Goal: Transaction & Acquisition: Purchase product/service

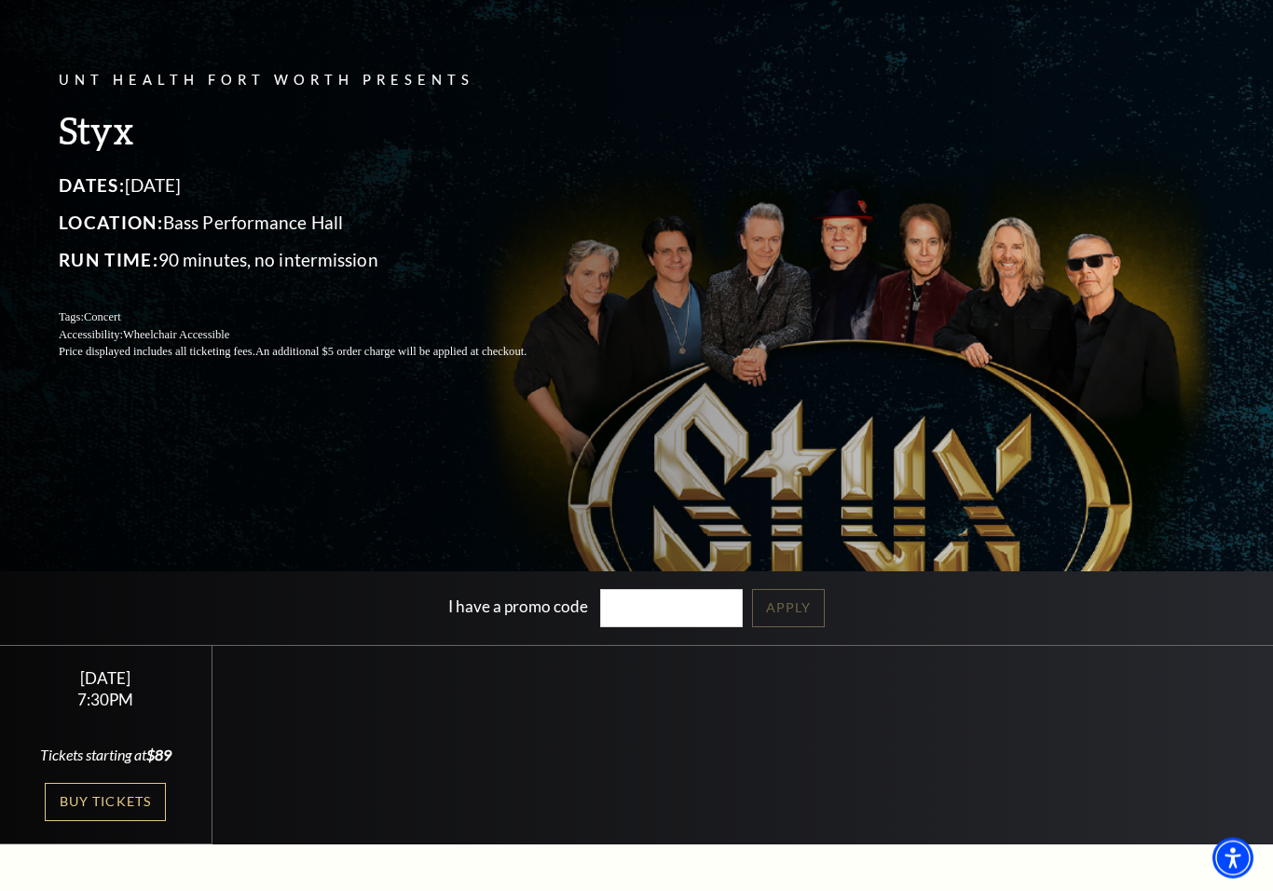
scroll to position [131, 0]
click at [123, 813] on link "Buy Tickets" at bounding box center [105, 802] width 121 height 38
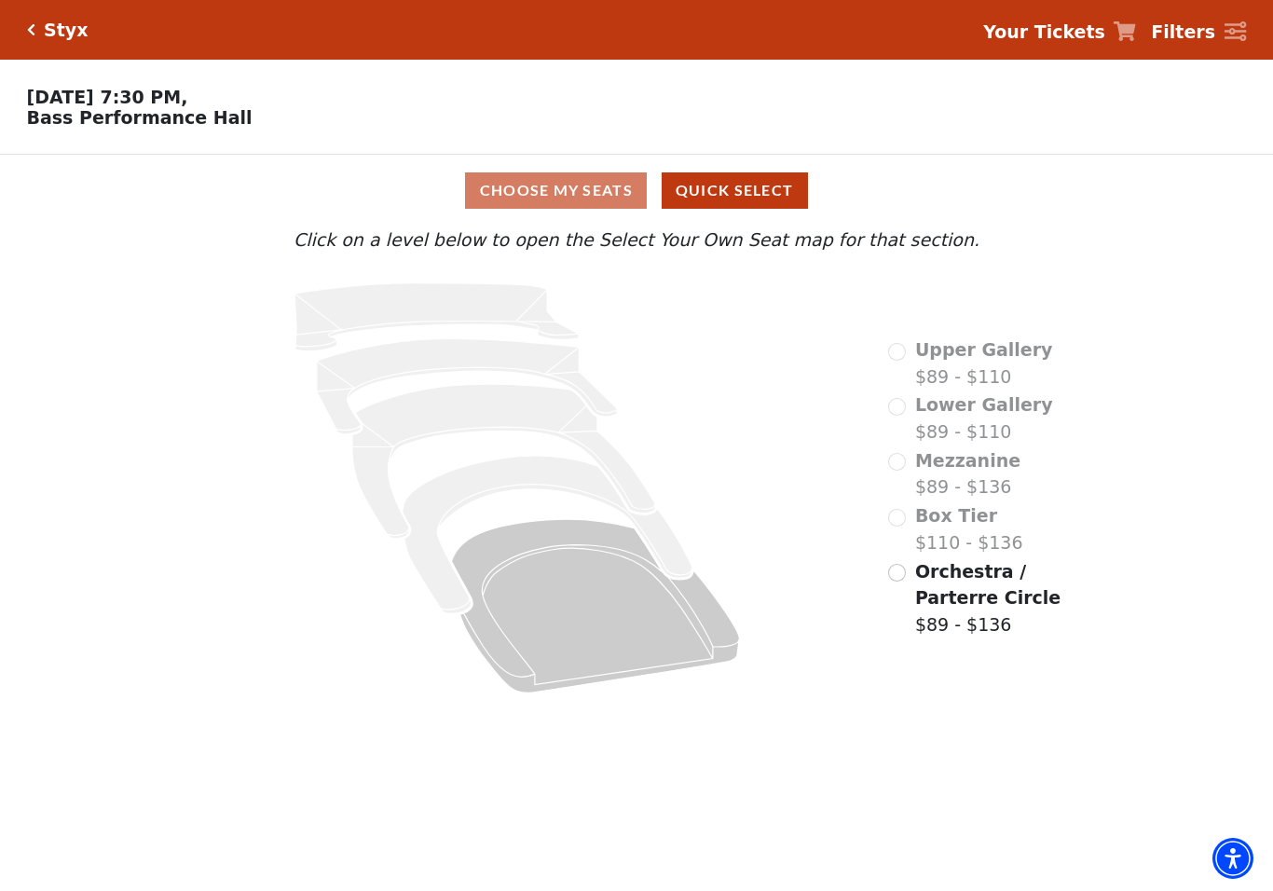
click at [570, 199] on div "Choose My Seats Quick Select" at bounding box center [637, 190] width 956 height 36
click at [562, 194] on div "Choose My Seats Quick Select" at bounding box center [637, 190] width 956 height 36
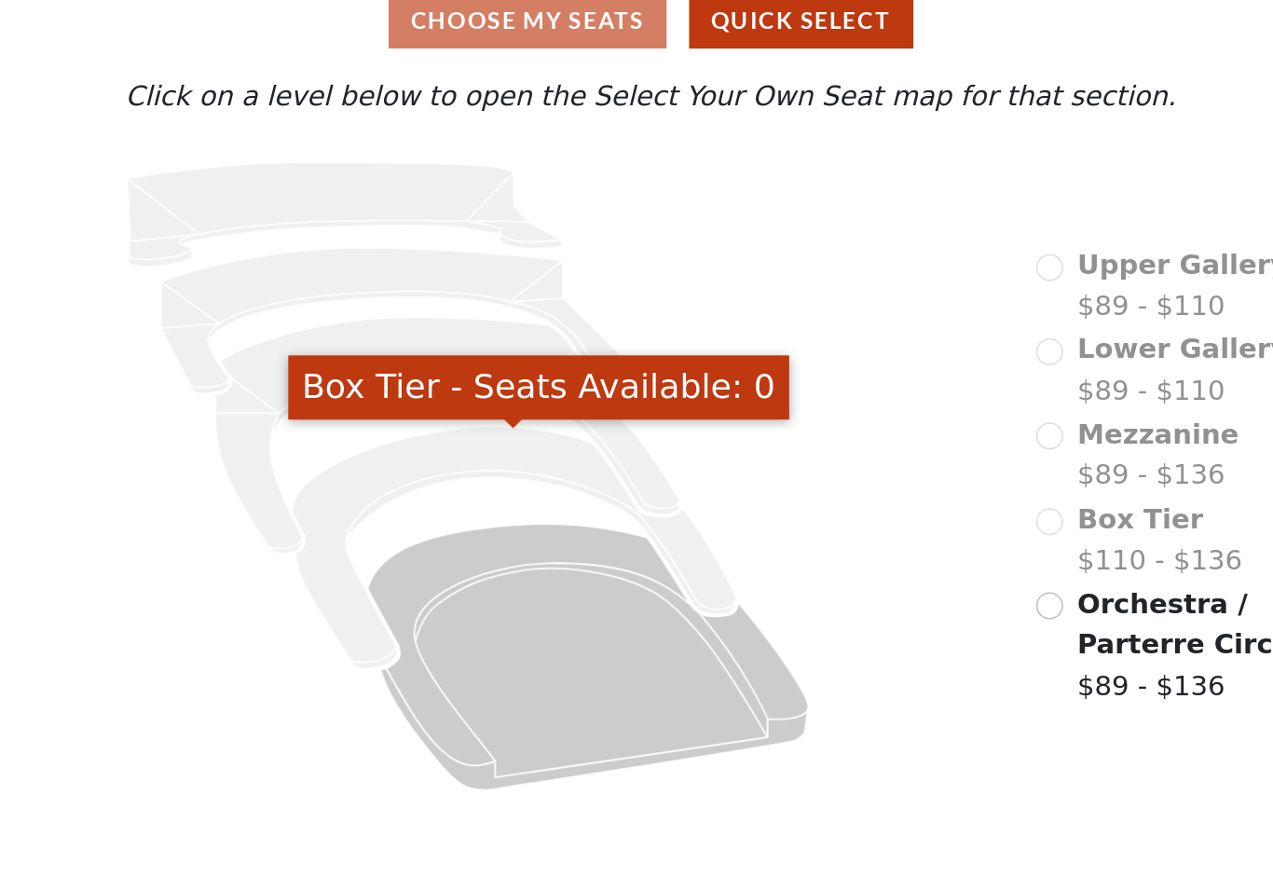
click at [403, 456] on icon "Box Tier - Seats Available: 0" at bounding box center [548, 535] width 290 height 158
click at [352, 385] on icon "Mezzanine - Seats Available: 0" at bounding box center [503, 462] width 303 height 155
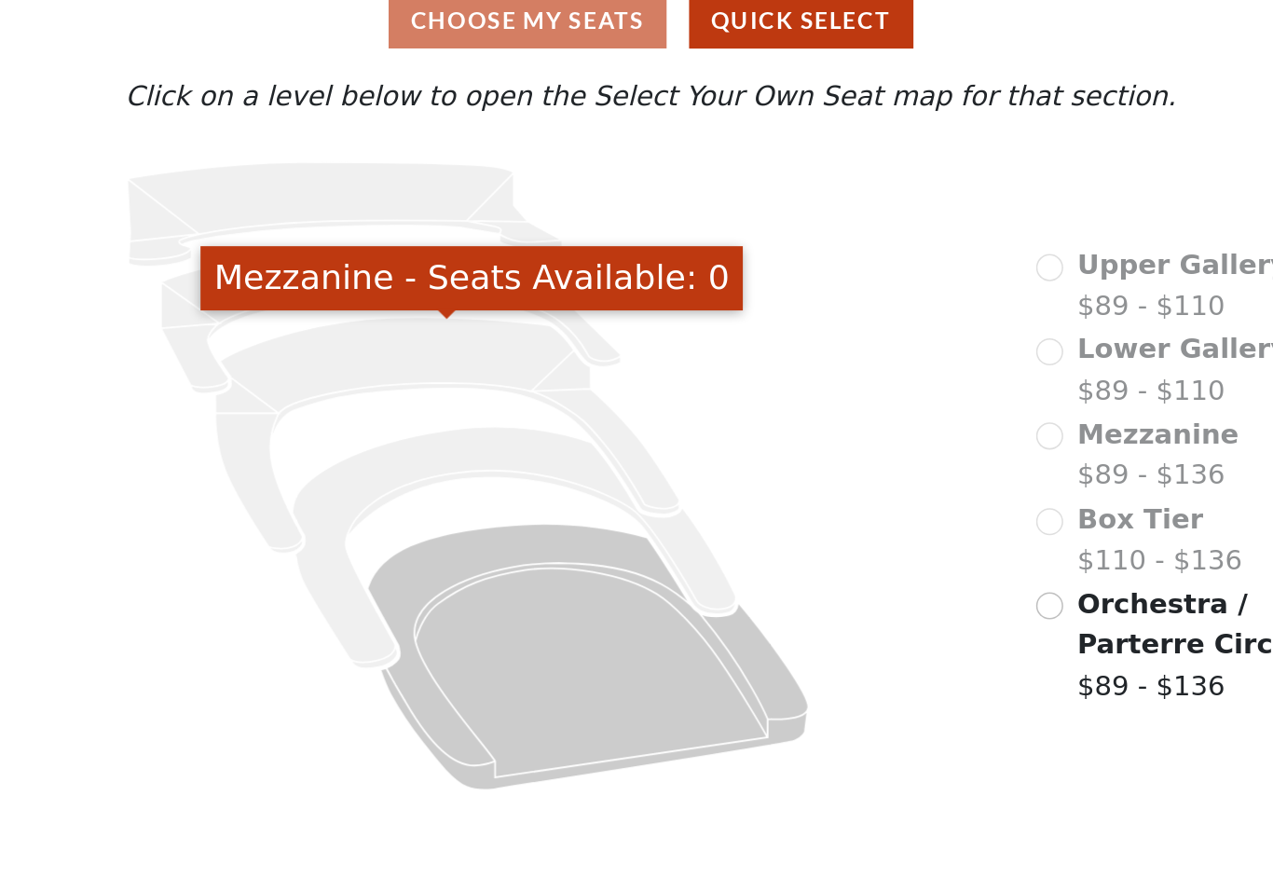
click at [270, 270] on icon at bounding box center [517, 487] width 690 height 435
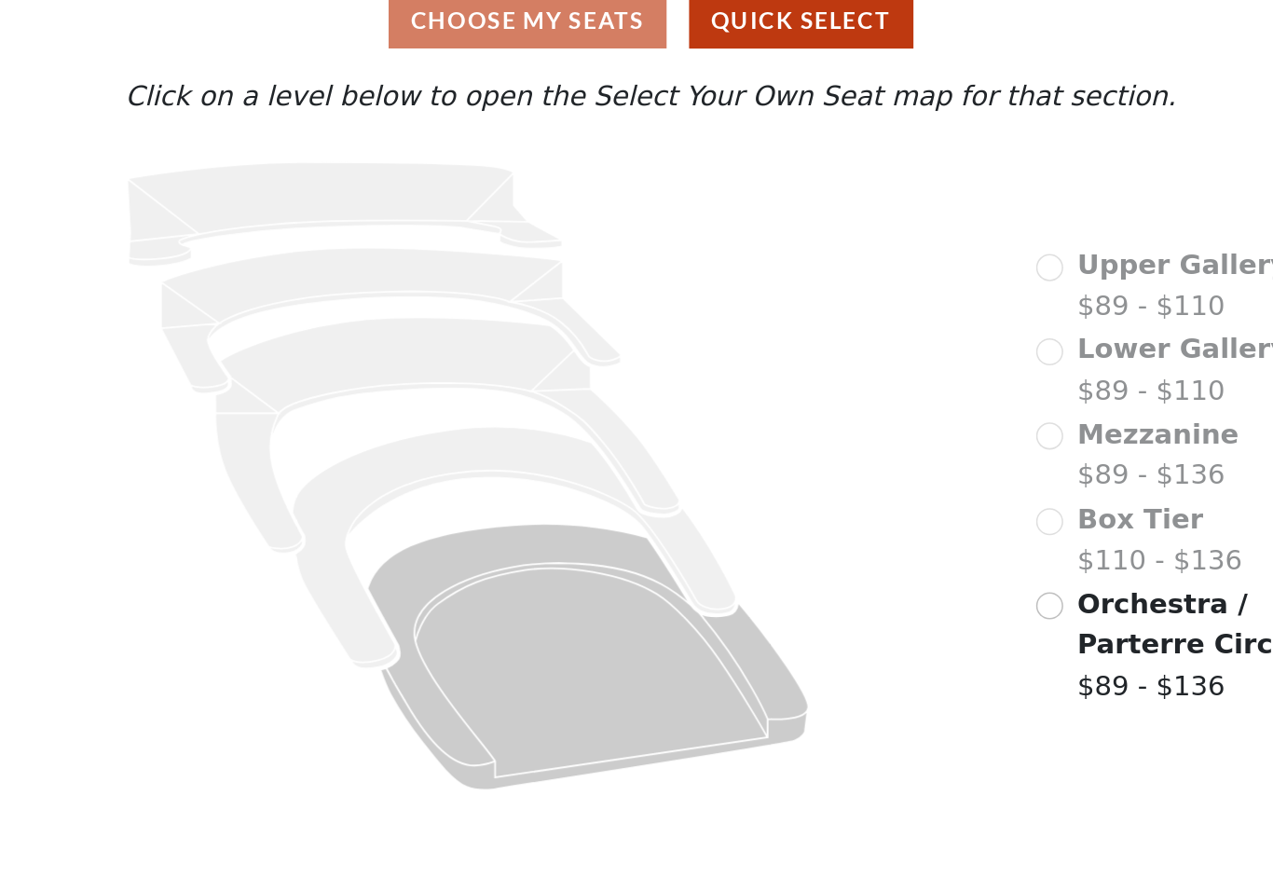
click at [295, 283] on icon "Upper Gallery - Seats Available: 0" at bounding box center [437, 317] width 284 height 68
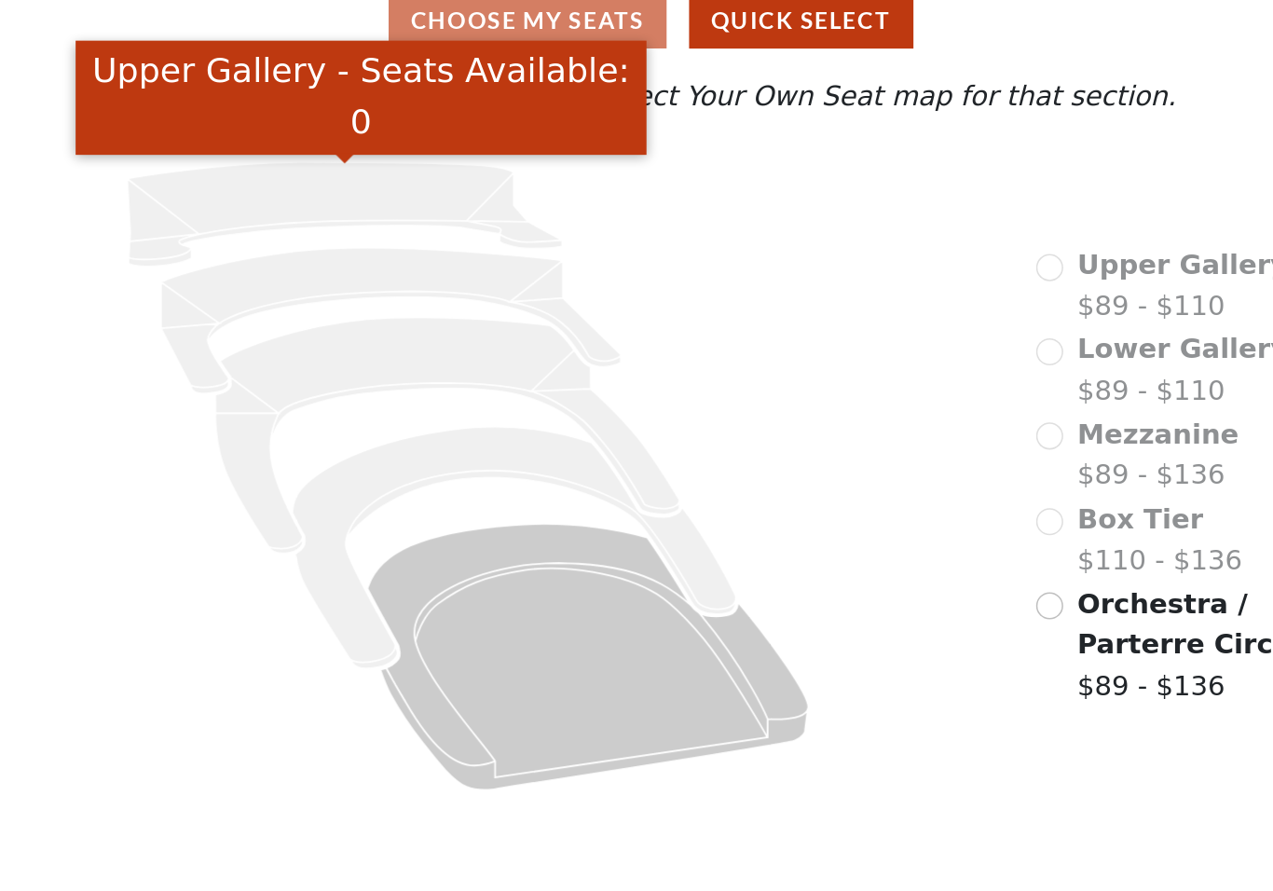
click at [452, 519] on icon "Orchestra / Parterre Circle - Seats Available: 300" at bounding box center [596, 605] width 288 height 173
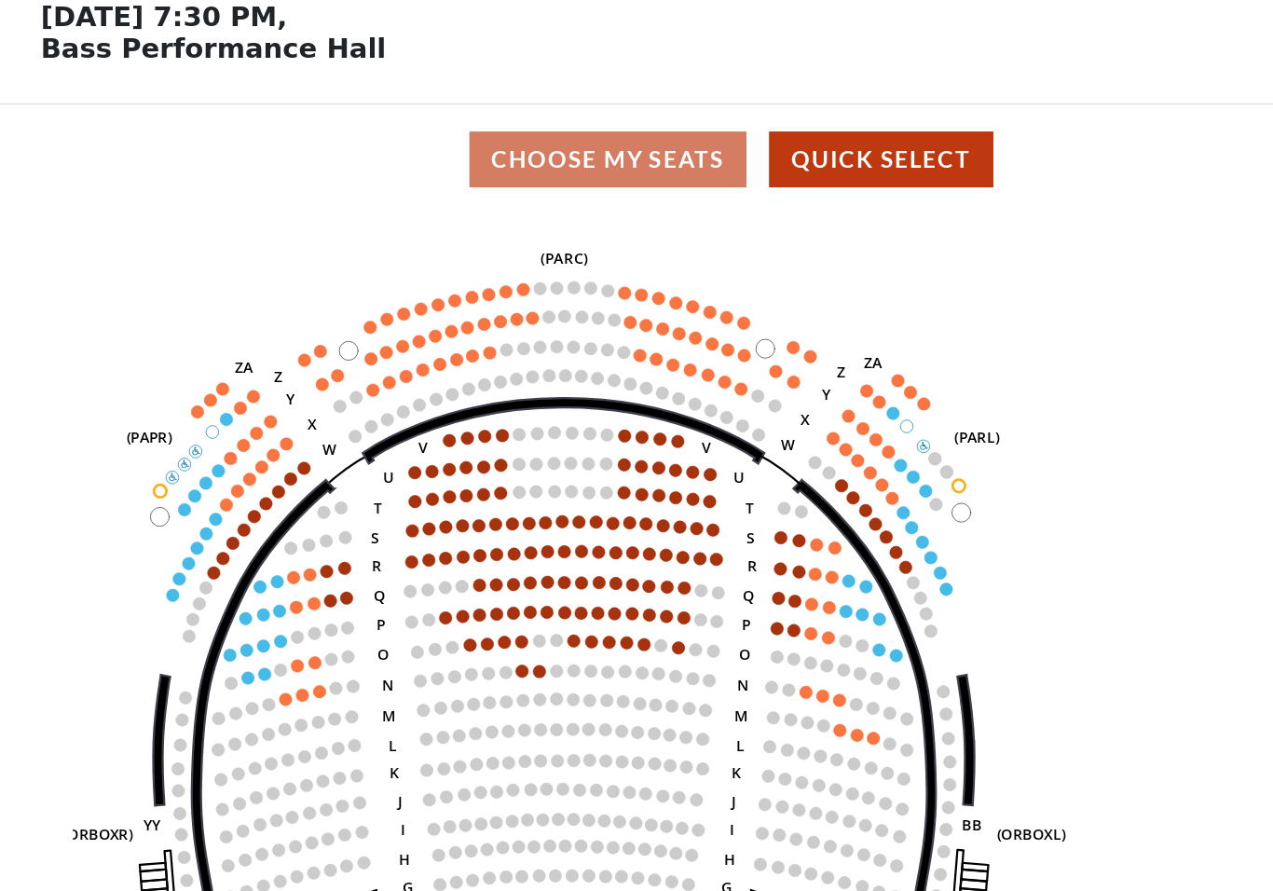
click at [520, 332] on circle at bounding box center [519, 336] width 8 height 8
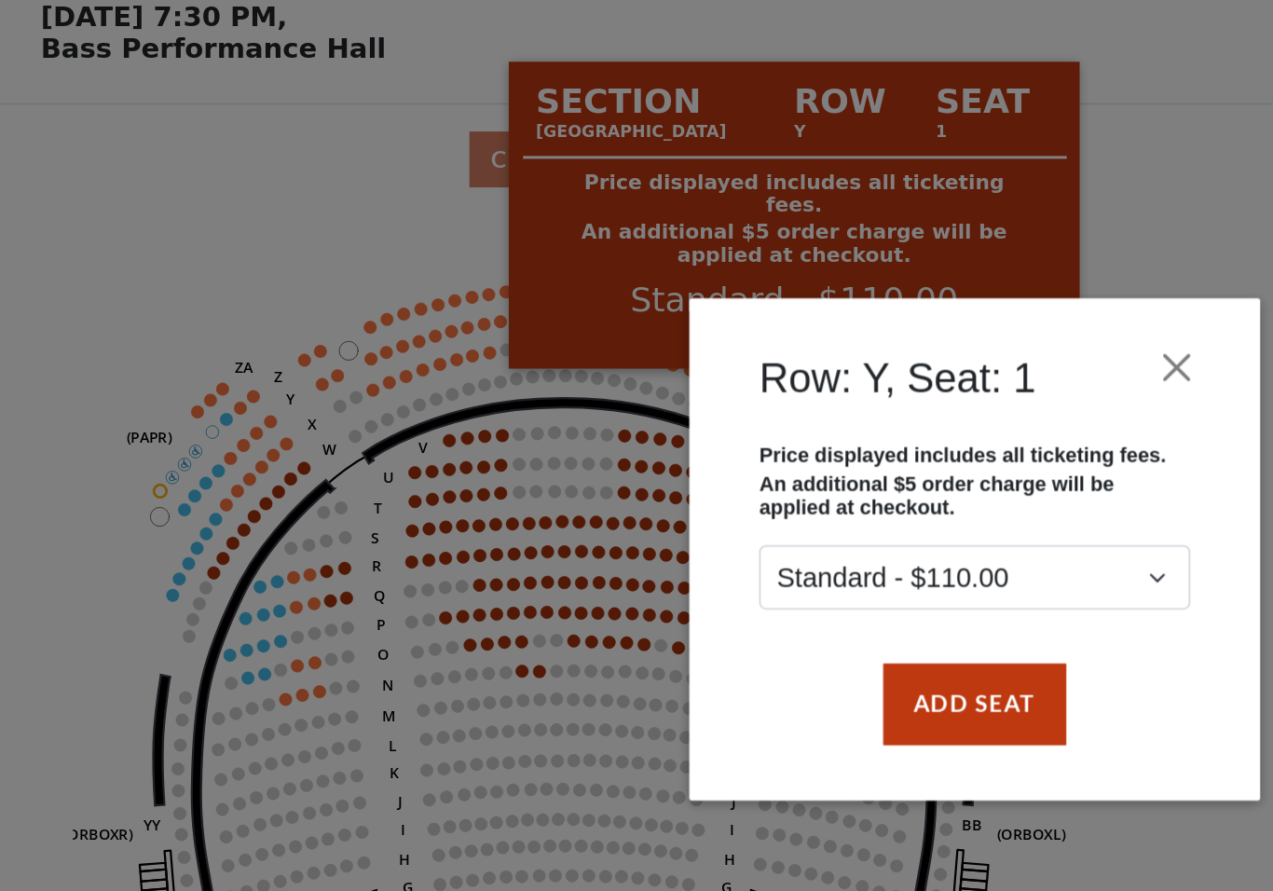
click at [750, 120] on div "Row: Y, Seat: 1 Price displayed includes all ticketing fees. An additional $5 o…" at bounding box center [636, 445] width 1273 height 891
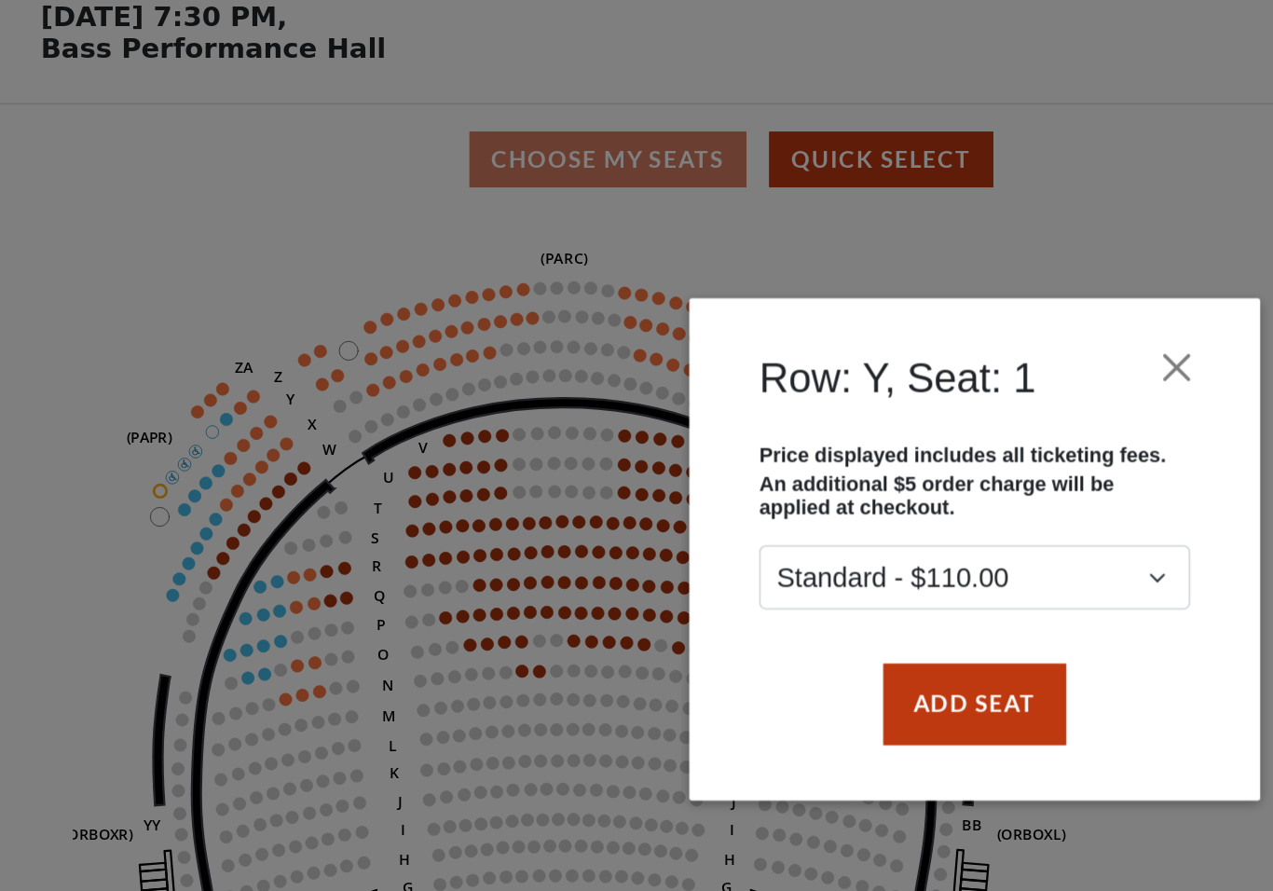
click at [765, 310] on button "Close" at bounding box center [768, 327] width 35 height 35
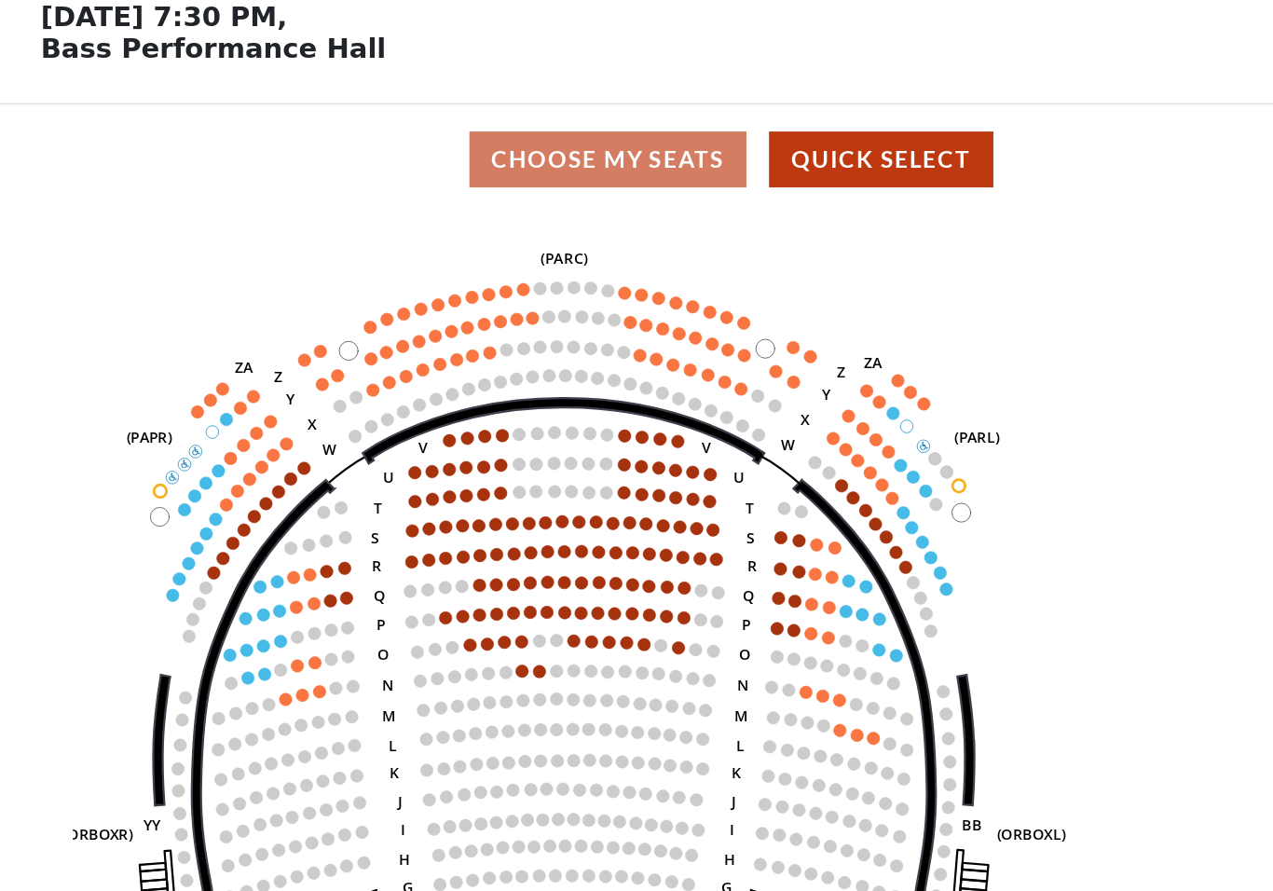
click at [522, 267] on icon "Left (ORPITL) Right (ORPITR) Center (ORPITC) ZZ AA YY BB ZA ZA (ORCL) (ORCR) (O…" at bounding box center [478, 565] width 860 height 677
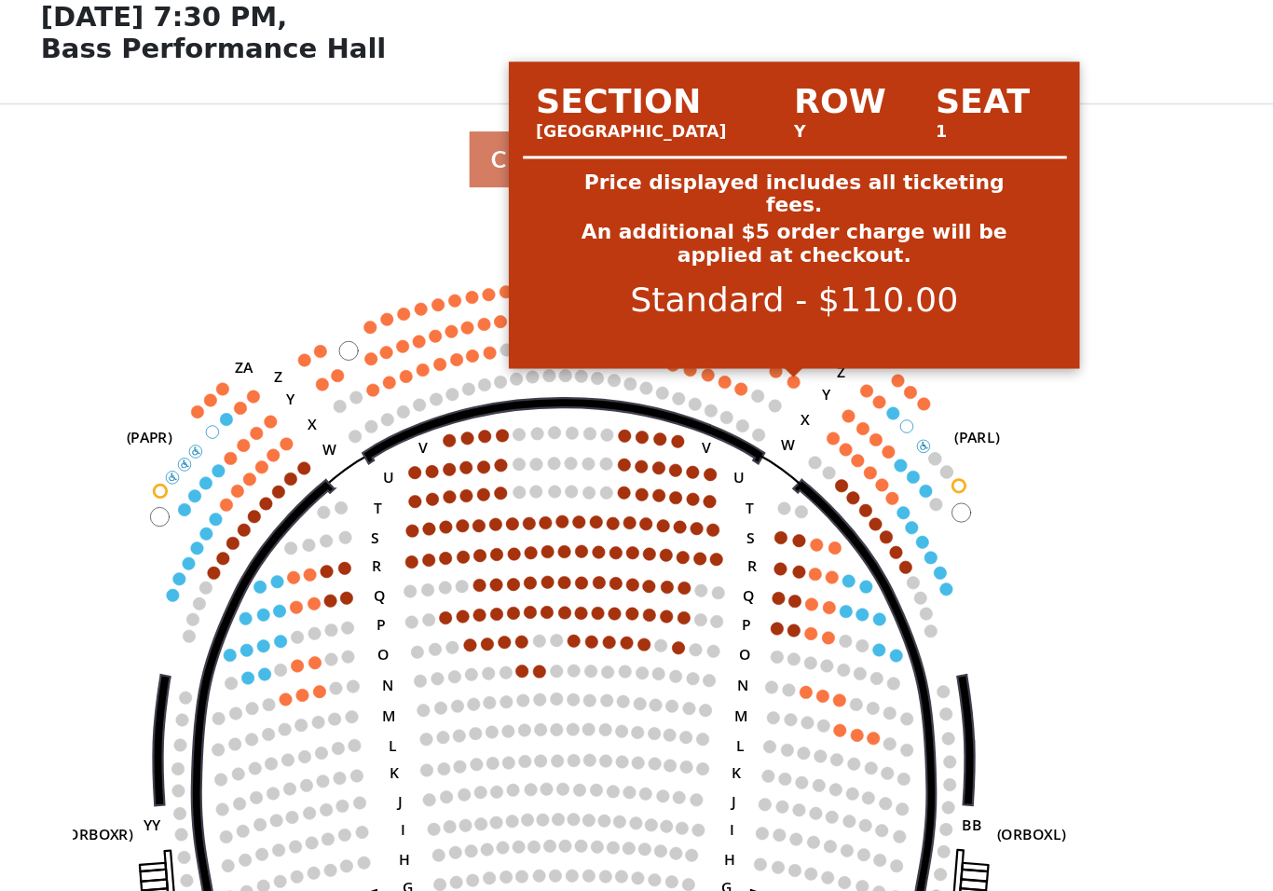
click at [519, 332] on circle at bounding box center [519, 336] width 8 height 8
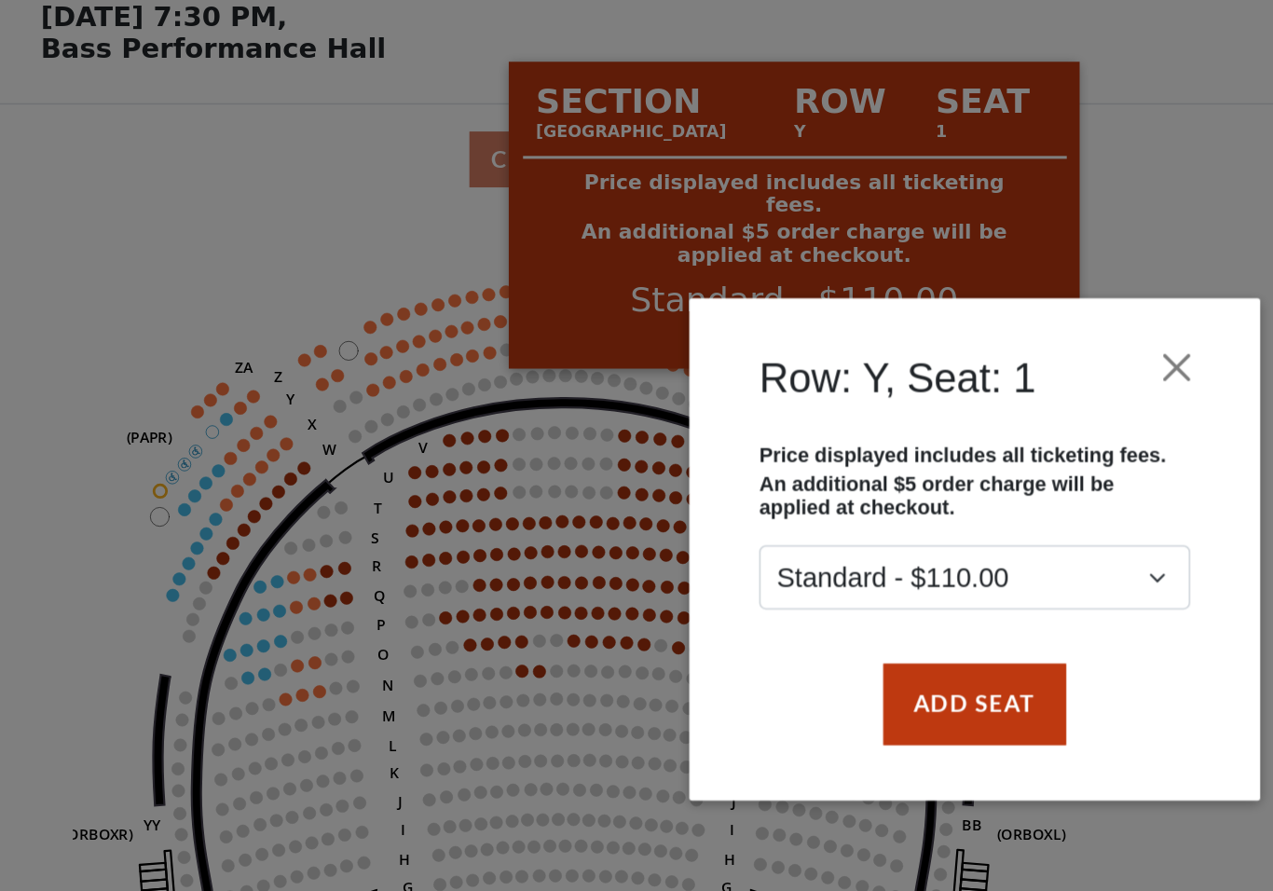
click at [758, 111] on div "Row: Y, Seat: 1 Price displayed includes all ticketing fees. An additional $5 o…" at bounding box center [636, 445] width 1273 height 891
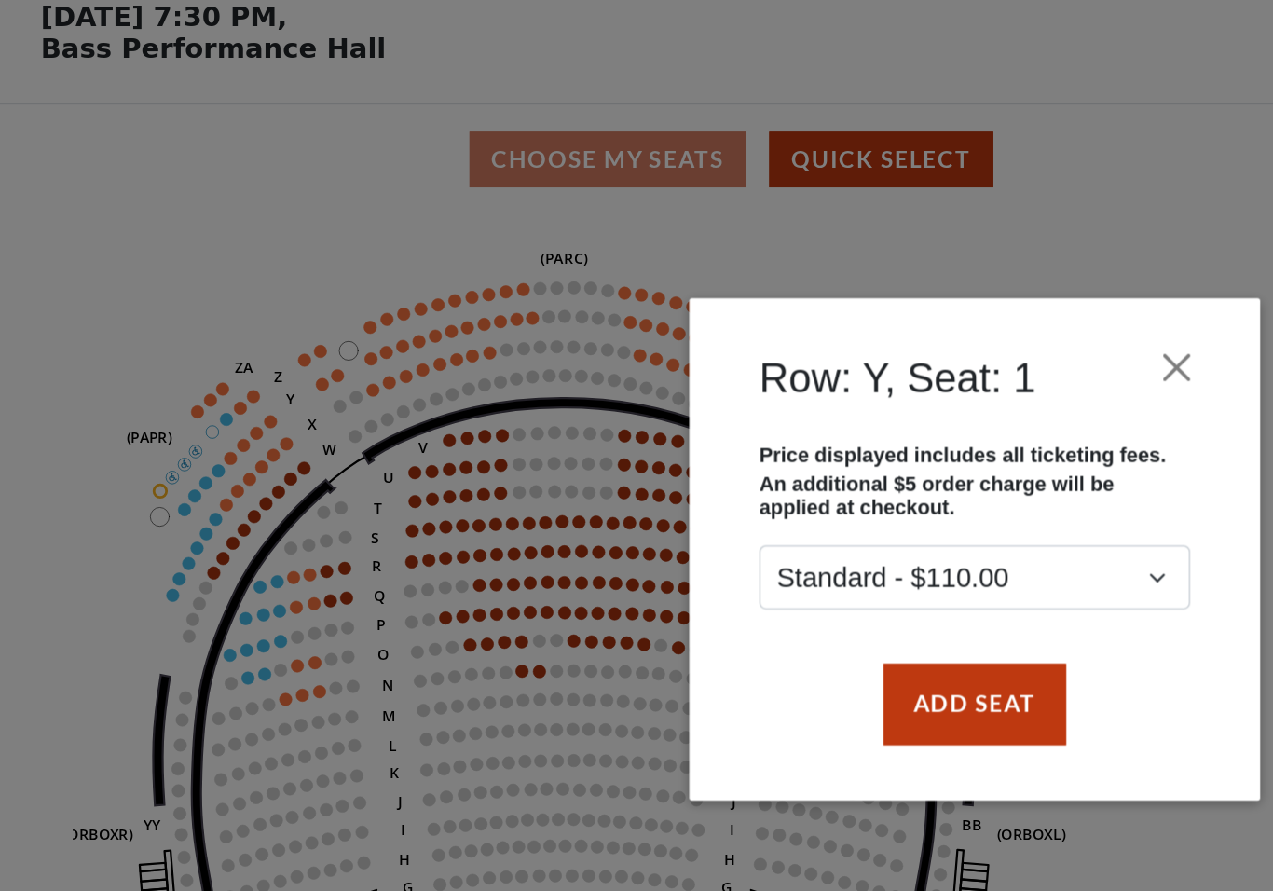
click at [772, 310] on button "Close" at bounding box center [768, 327] width 35 height 35
